Goal: Navigation & Orientation: Find specific page/section

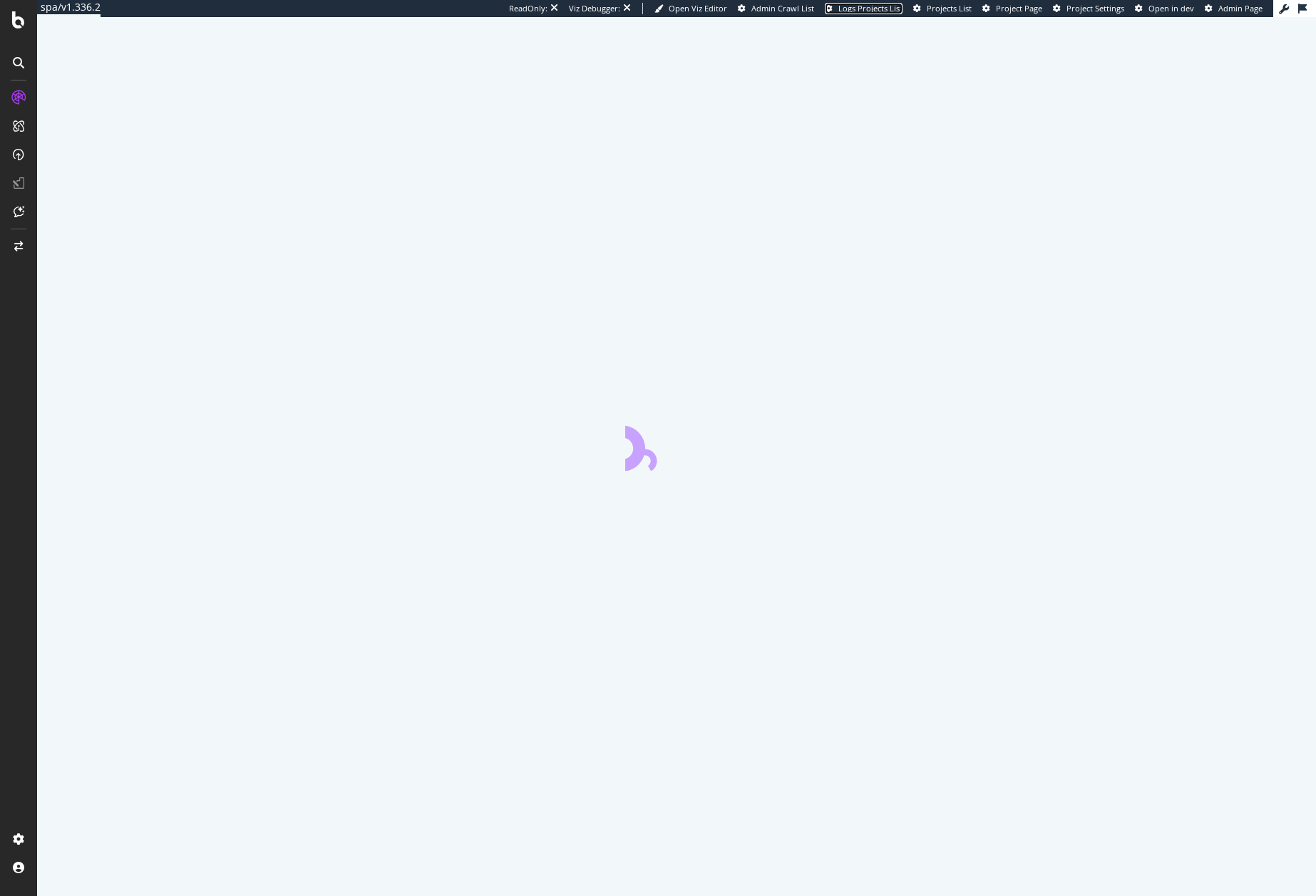
click at [824, 10] on link "Logs Projects List" at bounding box center [863, 8] width 78 height 11
